Goal: Information Seeking & Learning: Understand process/instructions

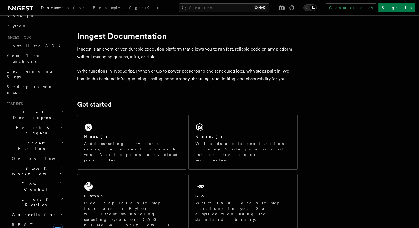
scroll to position [38, 0]
click at [41, 166] on span "Steps & Workflows" at bounding box center [36, 171] width 52 height 11
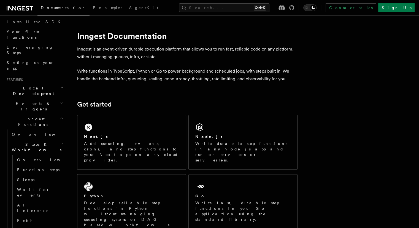
scroll to position [66, 0]
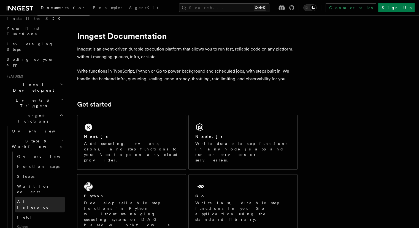
click at [33, 199] on span "AI Inference" at bounding box center [33, 204] width 32 height 10
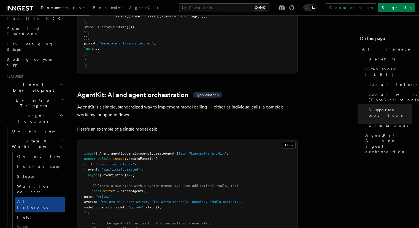
scroll to position [1555, 0]
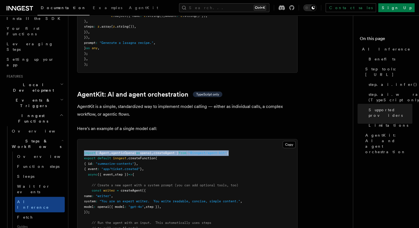
drag, startPoint x: 233, startPoint y: 127, endPoint x: 84, endPoint y: 127, distance: 148.8
click at [84, 139] on pre "import { Agent , agenticOpenai as openai , createAgent } from "@inngest/agent-k…" at bounding box center [187, 198] width 220 height 118
copy span "import { Agent , agenticOpenai as openai , createAgent } from "@inngest/agent-k…"
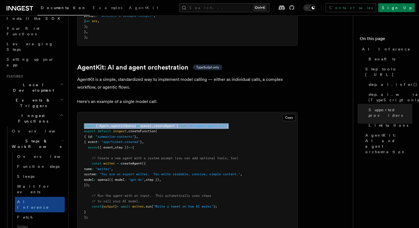
scroll to position [1583, 0]
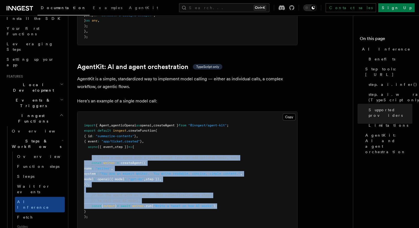
drag, startPoint x: 91, startPoint y: 134, endPoint x: 248, endPoint y: 179, distance: 163.0
click at [248, 179] on pre "import { Agent , agenticOpenai as openai , createAgent } from "@inngest/agent-k…" at bounding box center [187, 171] width 220 height 118
copy code "// Create a new agent with a system prompt (you can add optional tools, too) co…"
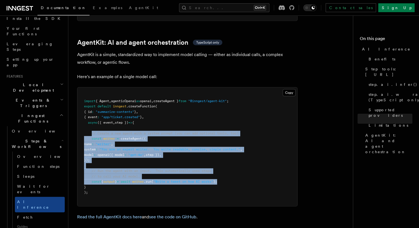
scroll to position [1607, 0]
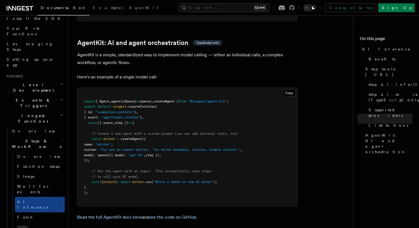
click at [200, 96] on pre "import { Agent , agenticOpenai as openai , createAgent } from "@inngest/agent-k…" at bounding box center [187, 147] width 220 height 118
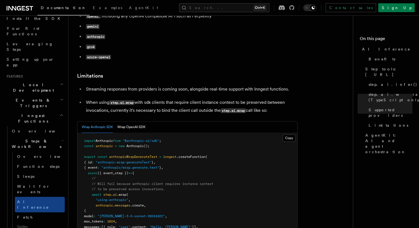
scroll to position [767, 0]
click at [141, 121] on button "Wrap OpenAI SDK" at bounding box center [131, 126] width 28 height 11
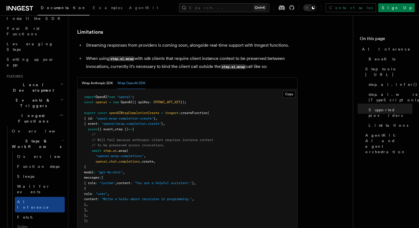
scroll to position [812, 0]
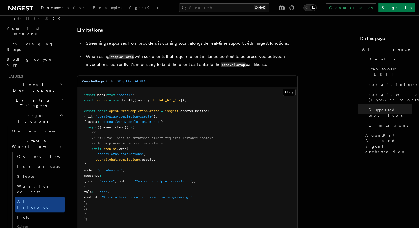
click at [100, 75] on button "Wrap Anthropic SDK" at bounding box center [97, 80] width 31 height 11
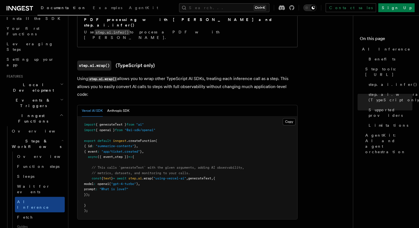
scroll to position [441, 0]
